Goal: Task Accomplishment & Management: Complete application form

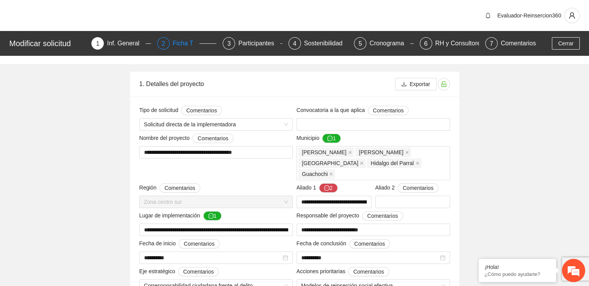
click at [189, 40] on div "Ficha T" at bounding box center [186, 43] width 27 height 12
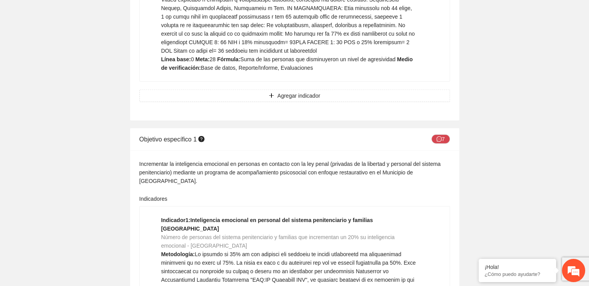
scroll to position [4891, 0]
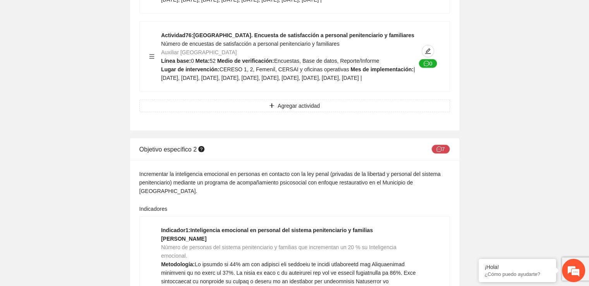
scroll to position [11253, 0]
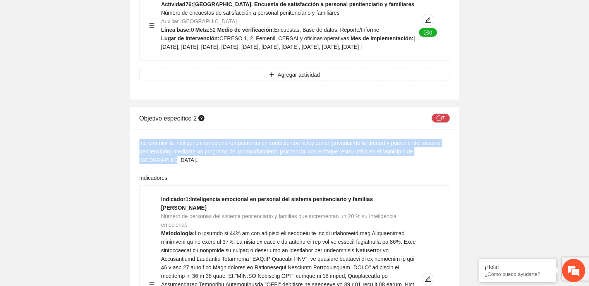
drag, startPoint x: 448, startPoint y: 198, endPoint x: 136, endPoint y: 190, distance: 312.3
copy div "Incrementar la inteligencia emocional en personas en contacto con la ley penal …"
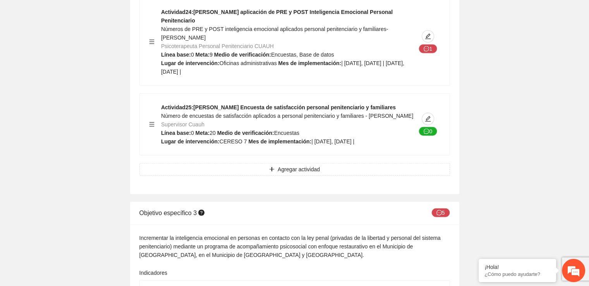
scroll to position [13664, 0]
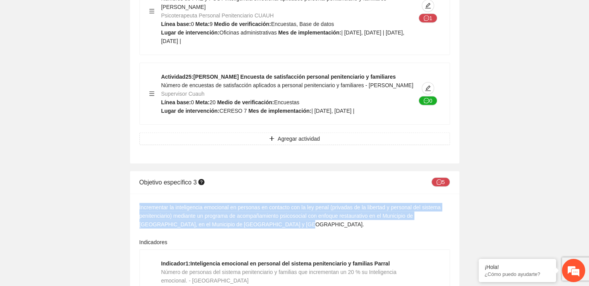
drag, startPoint x: 258, startPoint y: 249, endPoint x: 133, endPoint y: 232, distance: 126.5
copy div "Incrementar la inteligencia emocional en personas en contacto con la ley penal …"
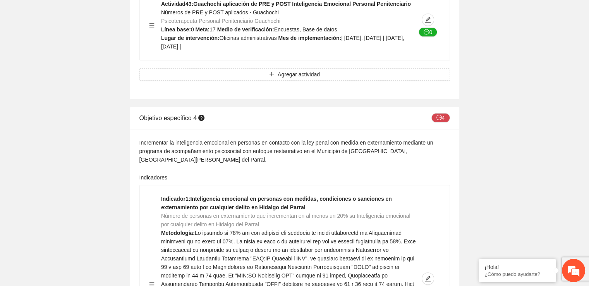
scroll to position [17935, 0]
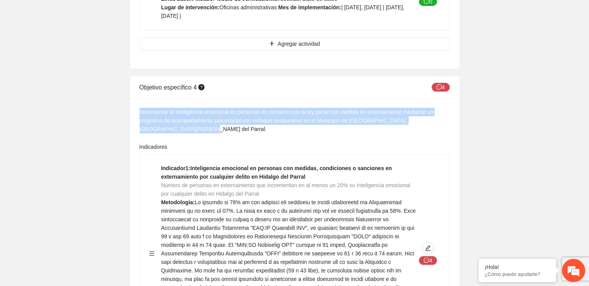
drag, startPoint x: 157, startPoint y: 155, endPoint x: 138, endPoint y: 136, distance: 26.6
copy div "Incrementar la inteligencia emocional en personas en contacto con la ley penal …"
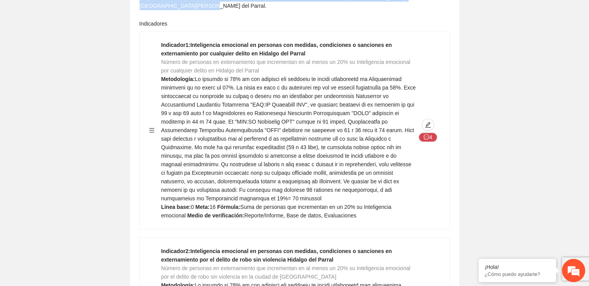
scroll to position [18043, 0]
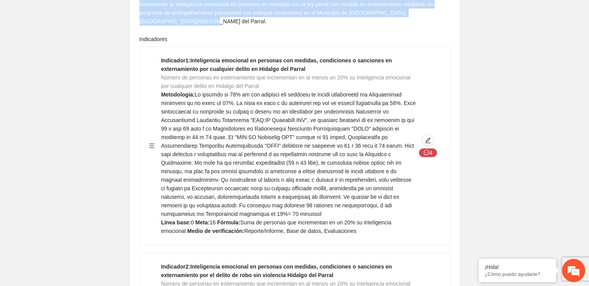
copy div "Incrementar la inteligencia emocional en personas en contacto con la ley penal …"
